Goal: Information Seeking & Learning: Learn about a topic

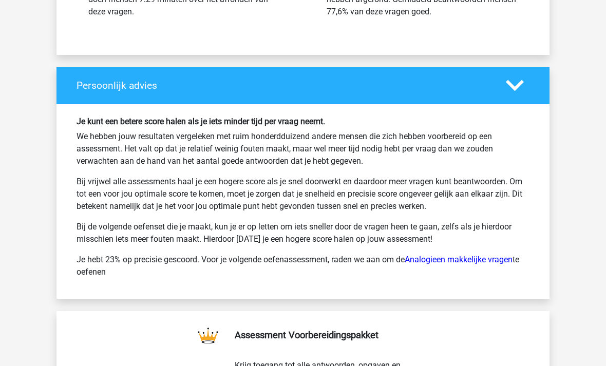
scroll to position [2321, 0]
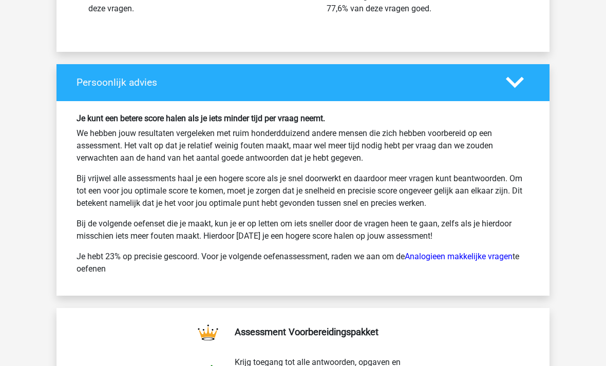
click at [485, 259] on link "Analogieen makkelijke vragen" at bounding box center [459, 257] width 108 height 10
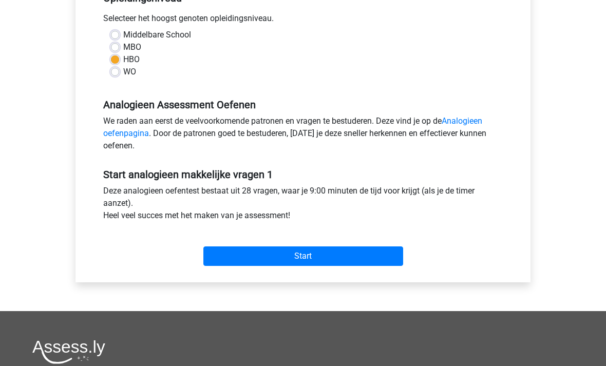
scroll to position [236, 0]
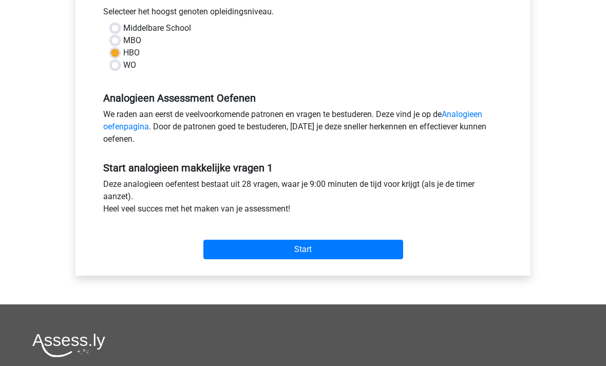
click at [231, 253] on input "Start" at bounding box center [303, 250] width 200 height 20
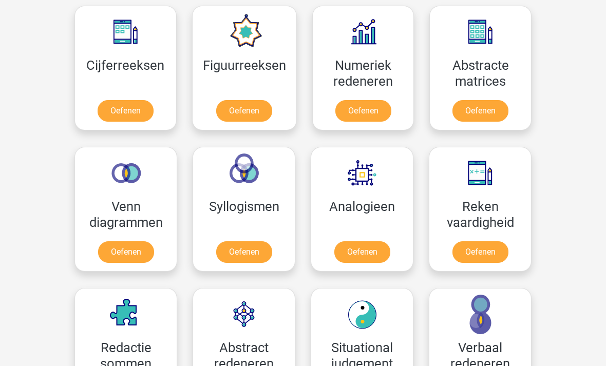
scroll to position [503, 0]
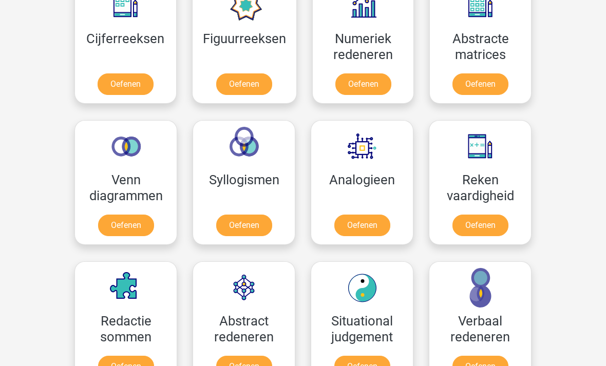
click at [362, 225] on link "Oefenen" at bounding box center [362, 226] width 56 height 22
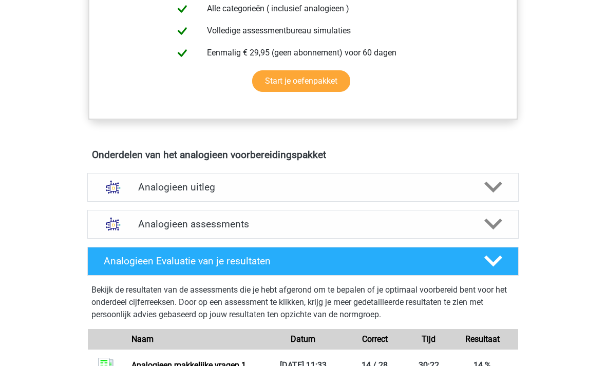
click at [143, 224] on h4 "Analogieen assessments" at bounding box center [303, 225] width 330 height 12
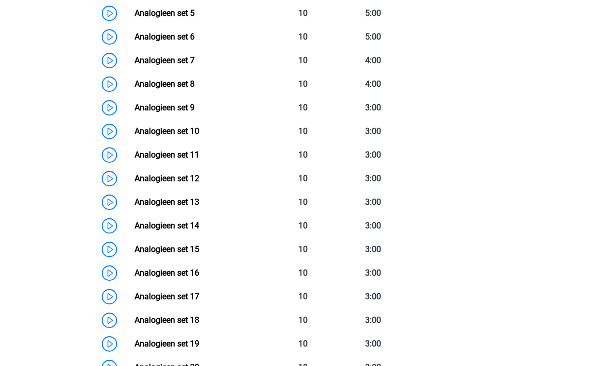
scroll to position [853, 0]
click at [135, 253] on link "Analogieen set 15" at bounding box center [167, 250] width 65 height 10
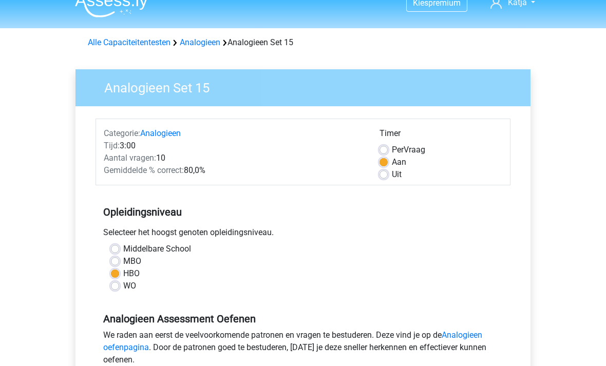
scroll to position [15, 0]
click at [383, 187] on form "Categorie: Analogieen Tijd: 3:00 Aantal vragen: 10 Gemiddelde % correct: 80,0% …" at bounding box center [303, 302] width 415 height 366
click at [392, 174] on label "Uit" at bounding box center [397, 174] width 10 height 12
click at [387, 174] on input "Uit" at bounding box center [384, 173] width 8 height 10
radio input "true"
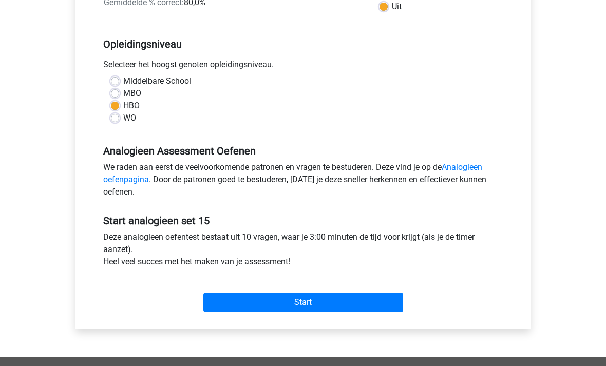
scroll to position [195, 0]
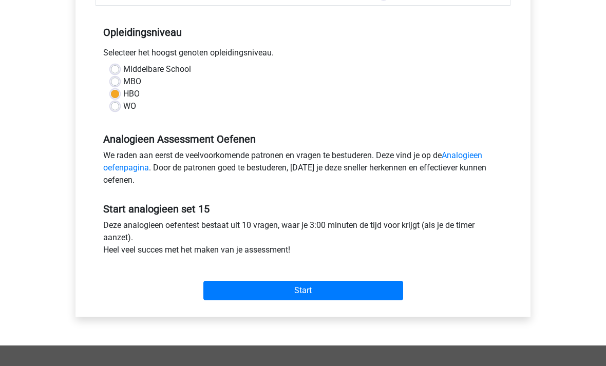
click at [361, 290] on input "Start" at bounding box center [303, 291] width 200 height 20
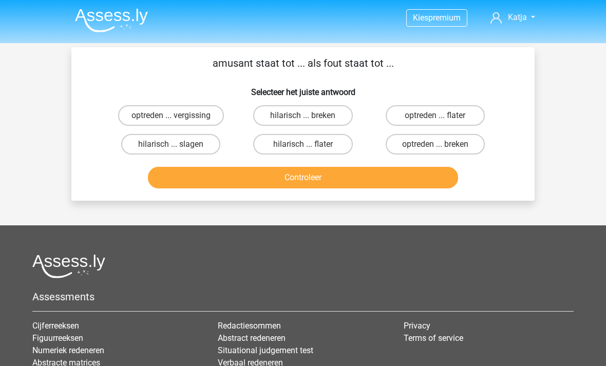
click at [131, 100] on div "amusant staat tot ... als fout staat tot ... Selecteer het juiste antwoord optr…" at bounding box center [302, 123] width 455 height 137
click at [135, 102] on div "optreden ... vergissing" at bounding box center [171, 115] width 132 height 29
click at [168, 113] on label "optreden ... vergissing" at bounding box center [171, 115] width 106 height 21
click at [171, 116] on input "optreden ... vergissing" at bounding box center [174, 119] width 7 height 7
radio input "true"
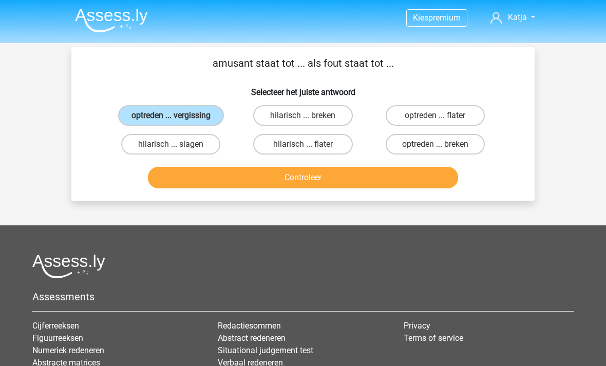
click at [237, 179] on button "Controleer" at bounding box center [303, 178] width 311 height 22
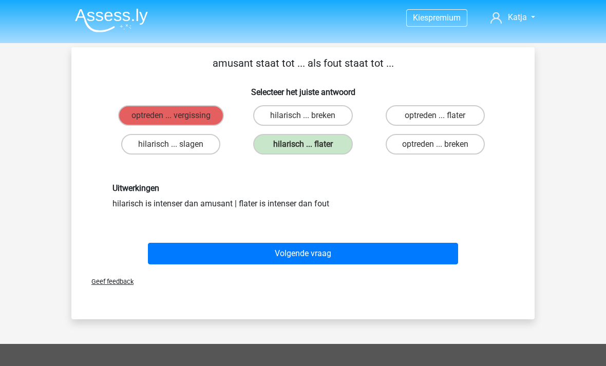
click at [211, 253] on button "Volgende vraag" at bounding box center [303, 254] width 311 height 22
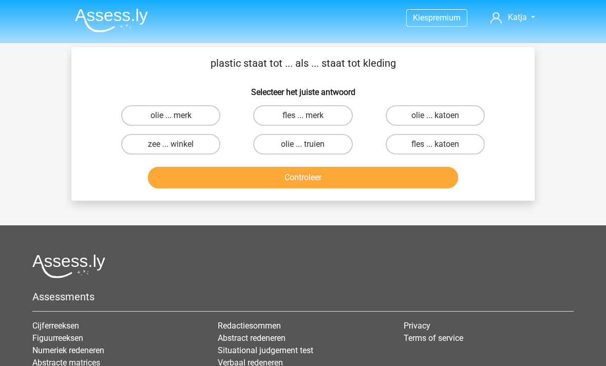
click at [466, 148] on label "fles ... katoen" at bounding box center [435, 144] width 99 height 21
click at [442, 148] on input "fles ... katoen" at bounding box center [438, 147] width 7 height 7
radio input "true"
click at [194, 184] on button "Controleer" at bounding box center [303, 178] width 311 height 22
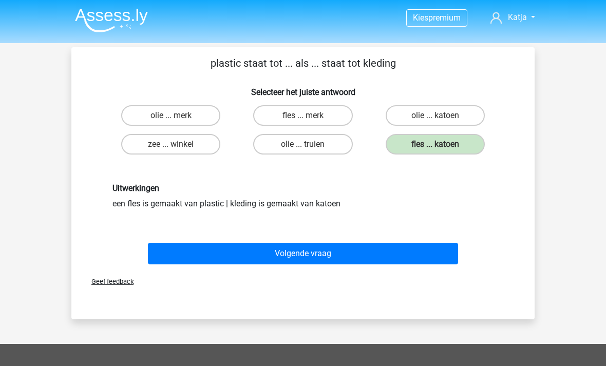
click at [235, 250] on button "Volgende vraag" at bounding box center [303, 254] width 311 height 22
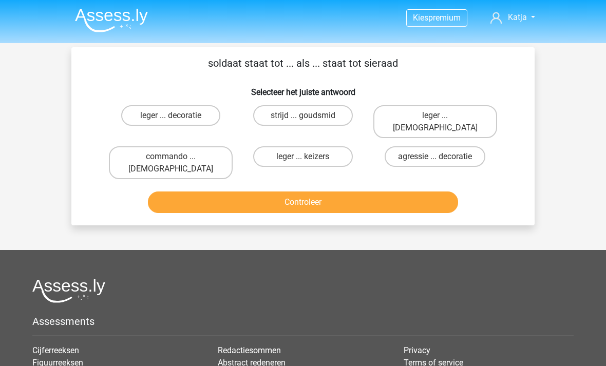
click at [129, 116] on label "leger ... decoratie" at bounding box center [170, 115] width 99 height 21
click at [171, 116] on input "leger ... decoratie" at bounding box center [174, 119] width 7 height 7
radio input "true"
click at [191, 192] on button "Controleer" at bounding box center [303, 203] width 311 height 22
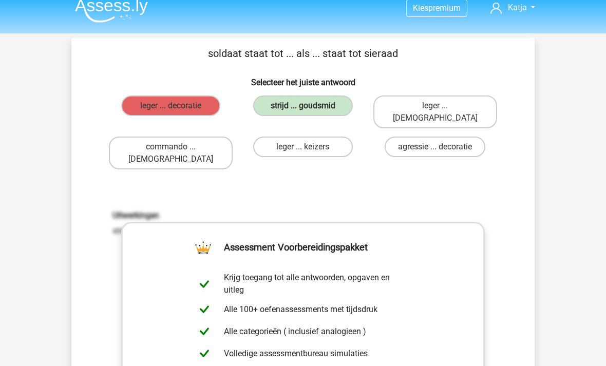
scroll to position [9, 0]
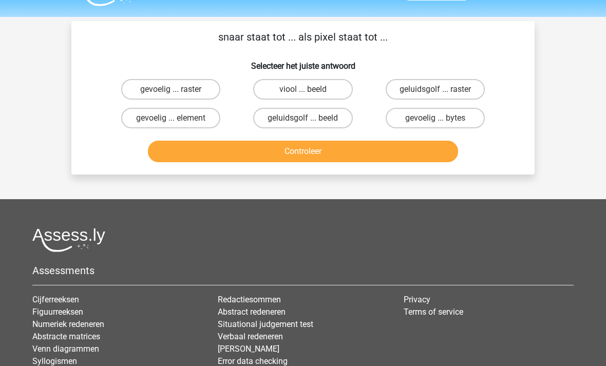
scroll to position [0, 0]
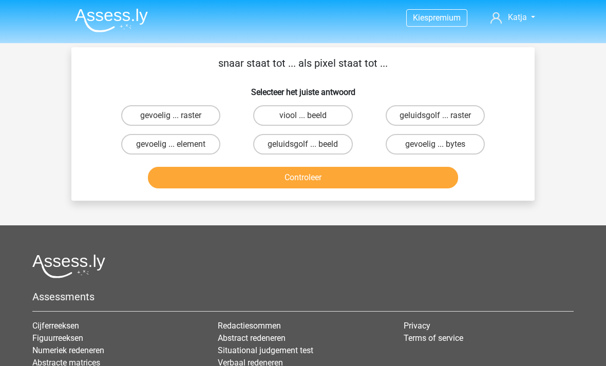
click at [271, 146] on label "geluidsgolf ... beeld" at bounding box center [302, 144] width 99 height 21
click at [303, 146] on input "geluidsgolf ... beeld" at bounding box center [306, 147] width 7 height 7
radio input "true"
click at [168, 187] on button "Controleer" at bounding box center [303, 178] width 311 height 22
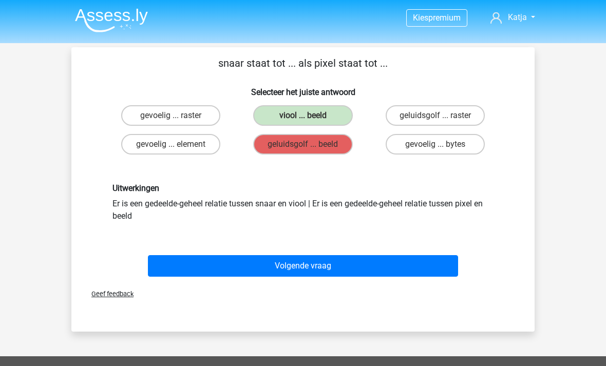
click at [179, 275] on button "Volgende vraag" at bounding box center [303, 266] width 311 height 22
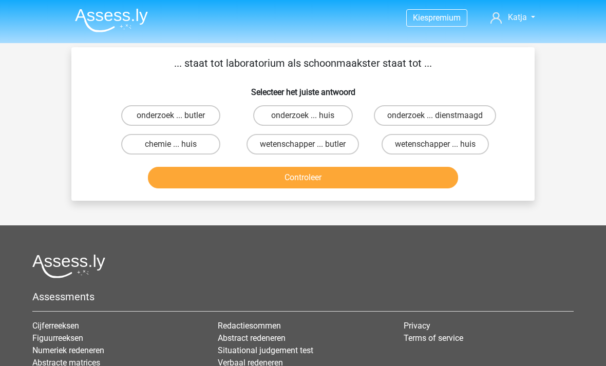
click at [264, 146] on label "wetenschapper ... butler" at bounding box center [303, 144] width 112 height 21
click at [303, 146] on input "wetenschapper ... butler" at bounding box center [306, 147] width 7 height 7
radio input "true"
click at [421, 144] on label "wetenschapper ... huis" at bounding box center [435, 144] width 107 height 21
click at [435, 144] on input "wetenschapper ... huis" at bounding box center [438, 147] width 7 height 7
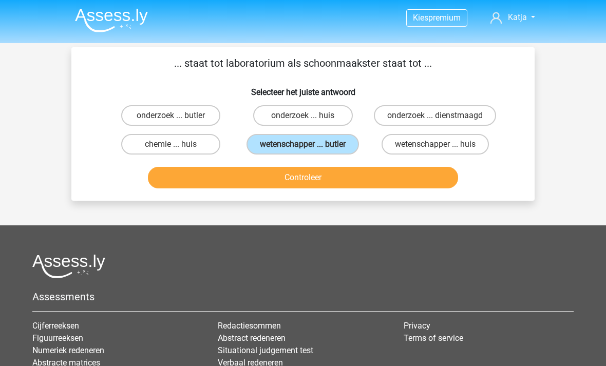
radio input "true"
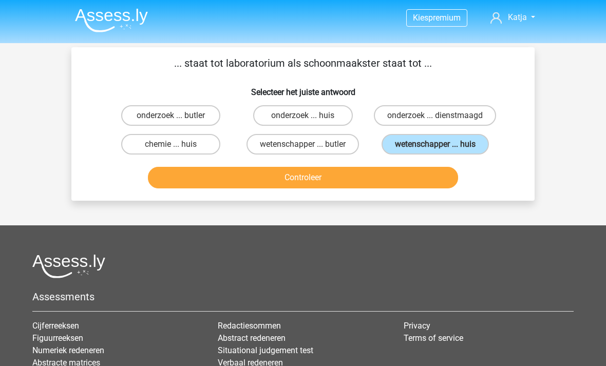
click at [236, 186] on button "Controleer" at bounding box center [303, 178] width 311 height 22
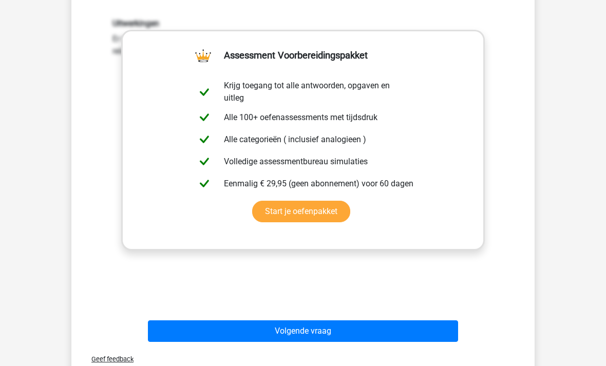
click at [400, 333] on button "Volgende vraag" at bounding box center [303, 331] width 311 height 22
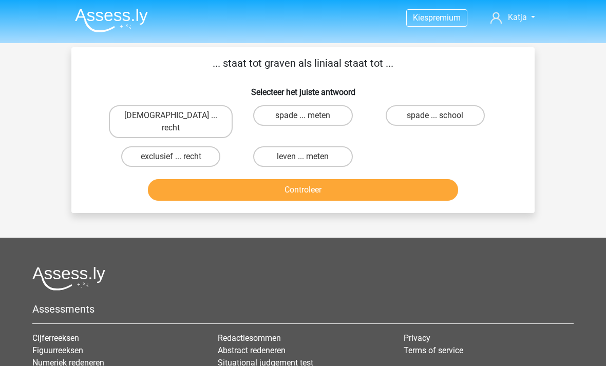
click at [145, 115] on label "bijbel ... recht" at bounding box center [171, 121] width 124 height 33
click at [171, 116] on input "bijbel ... recht" at bounding box center [174, 119] width 7 height 7
radio input "true"
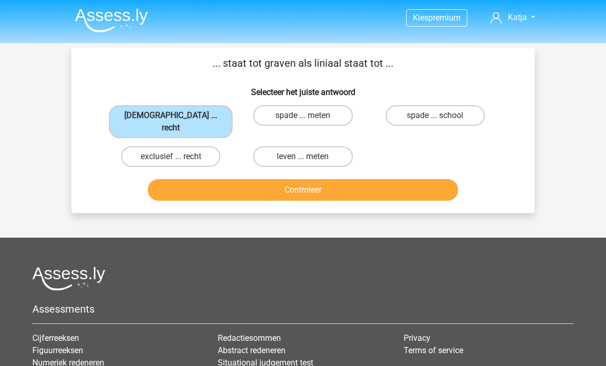
click at [172, 179] on button "Controleer" at bounding box center [303, 190] width 311 height 22
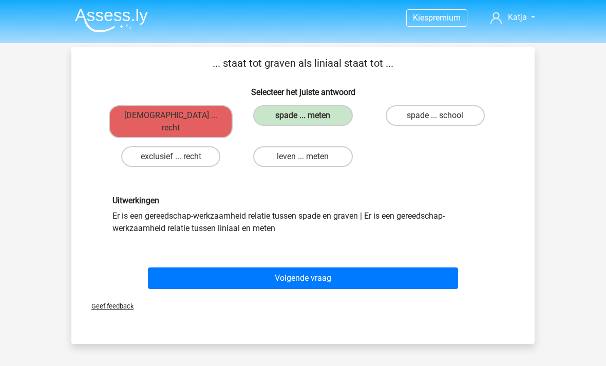
click at [179, 268] on button "Volgende vraag" at bounding box center [303, 279] width 311 height 22
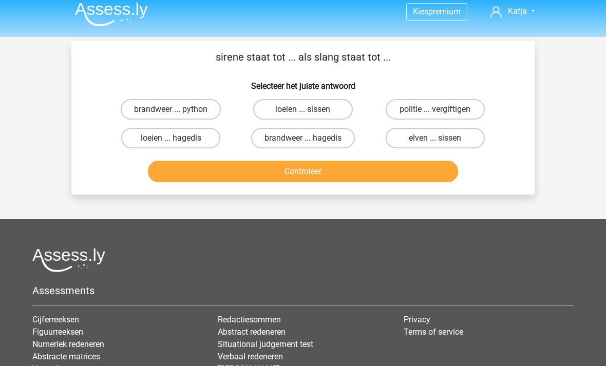
scroll to position [5, 0]
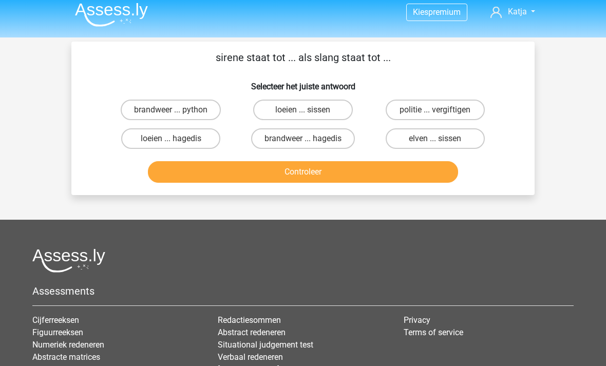
click at [269, 112] on label "loeien ... sissen" at bounding box center [302, 110] width 99 height 21
click at [303, 112] on input "loeien ... sissen" at bounding box center [306, 113] width 7 height 7
radio input "true"
click at [211, 172] on button "Controleer" at bounding box center [303, 172] width 311 height 22
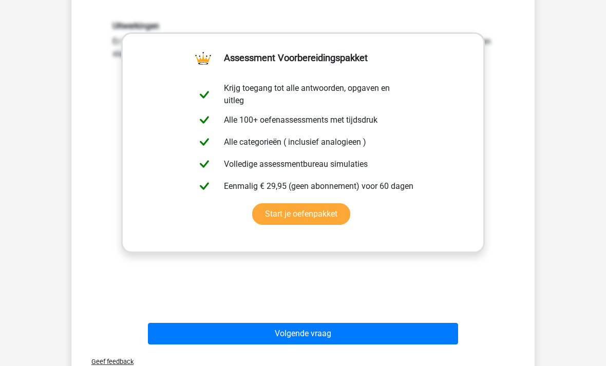
click at [241, 342] on button "Volgende vraag" at bounding box center [303, 335] width 311 height 22
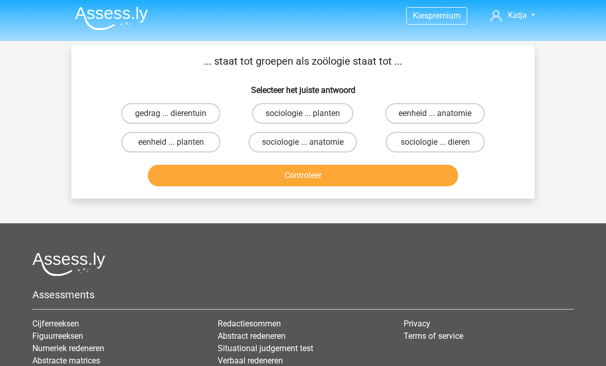
scroll to position [1, 0]
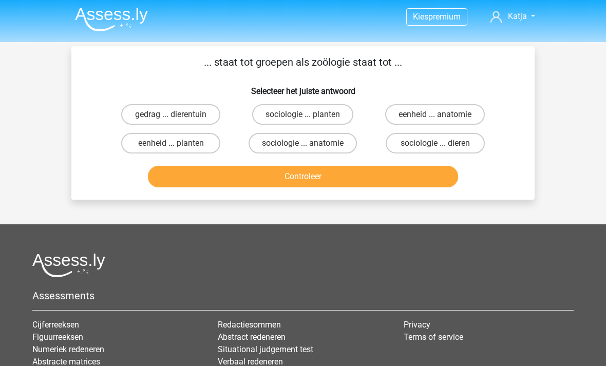
click at [138, 145] on label "eenheid ... planten" at bounding box center [170, 143] width 99 height 21
click at [171, 145] on input "eenheid ... planten" at bounding box center [174, 146] width 7 height 7
radio input "true"
click at [187, 187] on button "Controleer" at bounding box center [303, 177] width 311 height 22
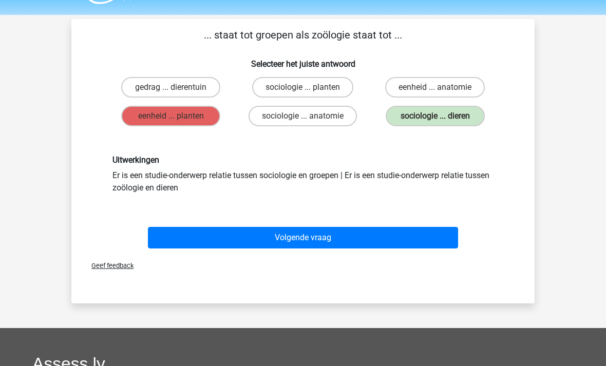
scroll to position [28, 0]
click at [186, 236] on button "Volgende vraag" at bounding box center [303, 238] width 311 height 22
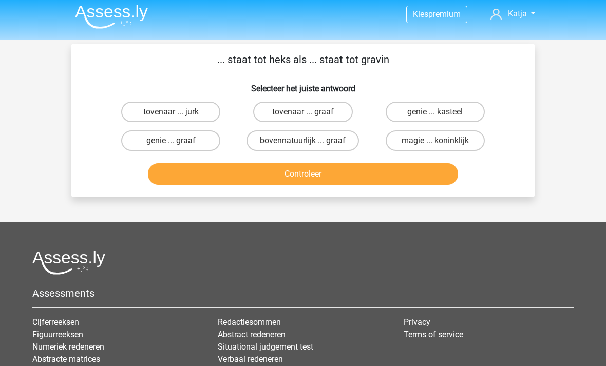
scroll to position [0, 0]
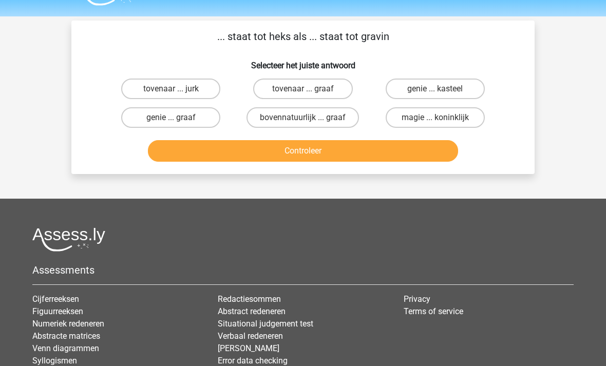
click at [284, 83] on label "tovenaar ... graaf" at bounding box center [302, 89] width 99 height 21
click at [303, 89] on input "tovenaar ... graaf" at bounding box center [306, 92] width 7 height 7
radio input "true"
click at [309, 155] on button "Controleer" at bounding box center [303, 151] width 311 height 22
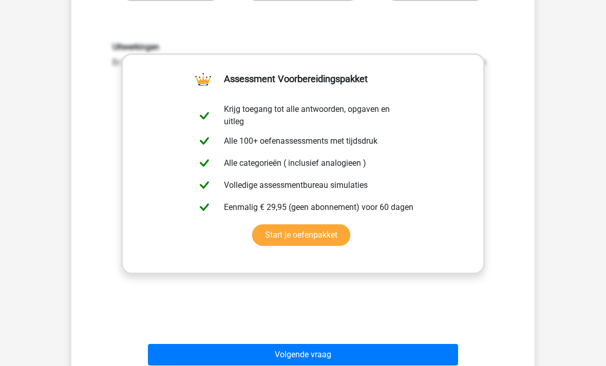
click at [323, 362] on button "Volgende vraag" at bounding box center [303, 355] width 311 height 22
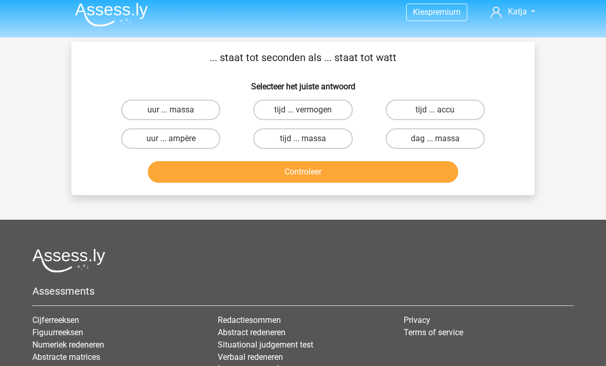
scroll to position [0, 0]
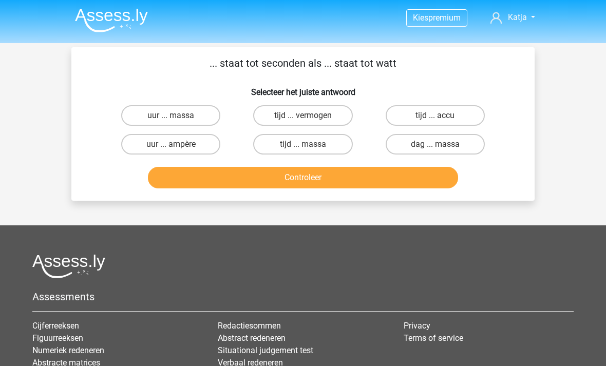
click at [115, 1] on header "Kies premium Katja katjakruithos@gmail.com" at bounding box center [303, 21] width 606 height 43
